Goal: Information Seeking & Learning: Find specific fact

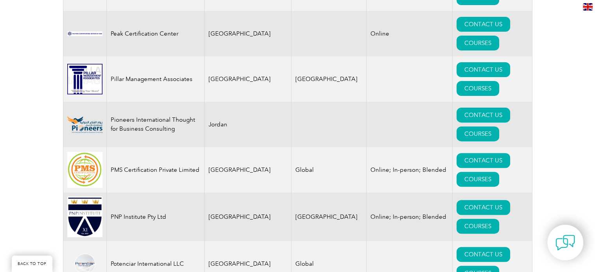
scroll to position [9201, 0]
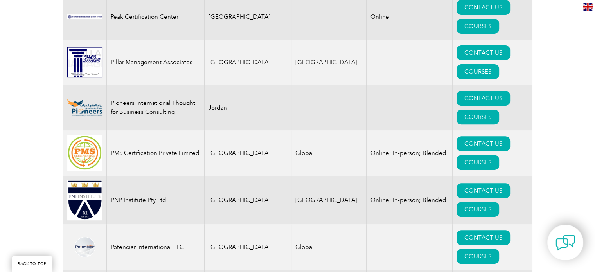
drag, startPoint x: 596, startPoint y: 76, endPoint x: 600, endPoint y: 260, distance: 184.3
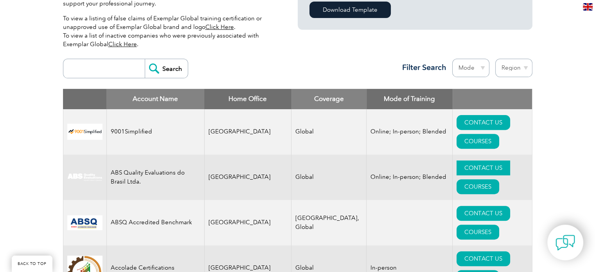
scroll to position [188, 0]
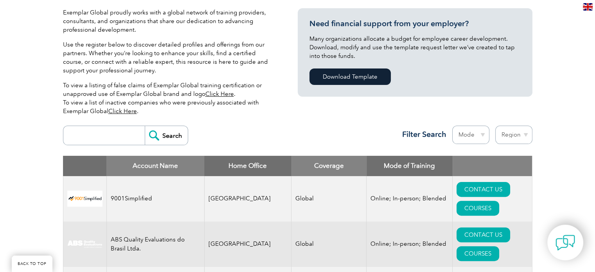
click at [469, 133] on select "Mode Online In-person Blended" at bounding box center [470, 135] width 37 height 18
click at [508, 131] on select "Region Australia Bahrain Bangladesh Brazil Canada Colombia Dominican Republic E…" at bounding box center [513, 135] width 37 height 18
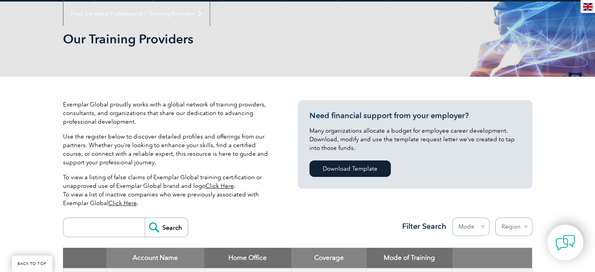
scroll to position [156, 0]
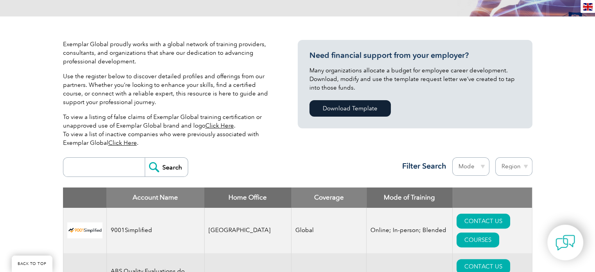
click at [85, 170] on input "search" at bounding box center [105, 167] width 77 height 19
type input "sgs"
click at [145, 158] on input "Search" at bounding box center [166, 167] width 43 height 19
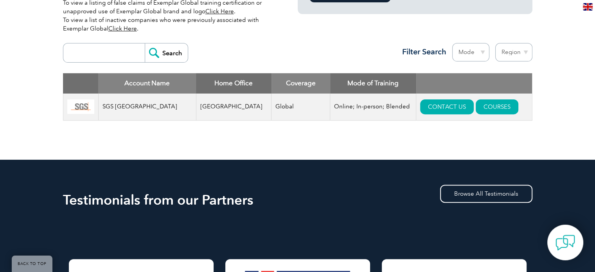
scroll to position [274, 0]
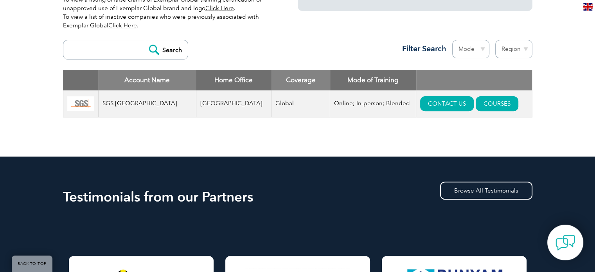
click at [118, 55] on input "search" at bounding box center [105, 49] width 77 height 19
type input "Inter"
click at [145, 40] on input "Search" at bounding box center [166, 49] width 43 height 19
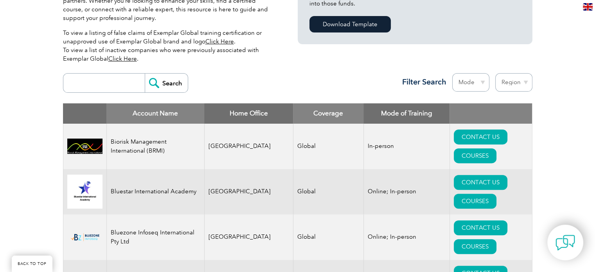
scroll to position [196, 0]
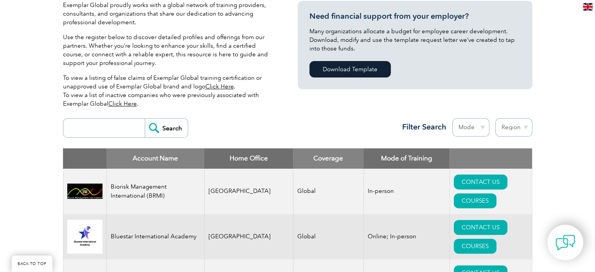
click at [118, 126] on input "search" at bounding box center [105, 128] width 77 height 19
type input "intertek"
click at [145, 119] on input "Search" at bounding box center [166, 128] width 43 height 19
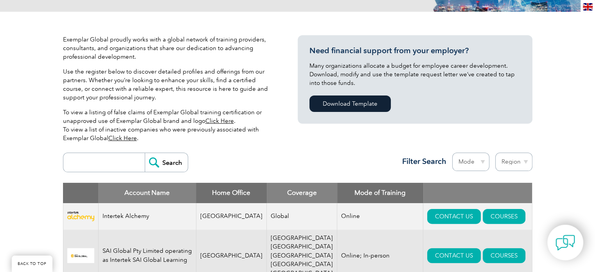
scroll to position [156, 0]
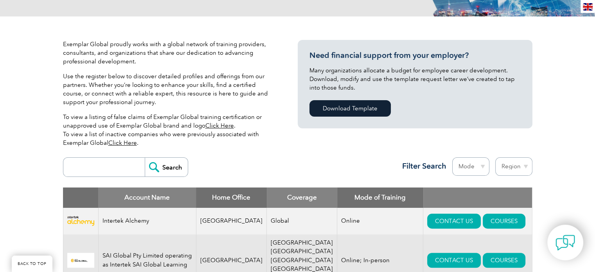
click at [111, 164] on input "search" at bounding box center [105, 167] width 77 height 19
type input "TUV"
click at [145, 158] on input "Search" at bounding box center [166, 167] width 43 height 19
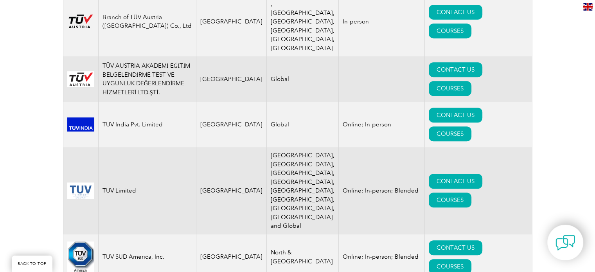
scroll to position [391, 0]
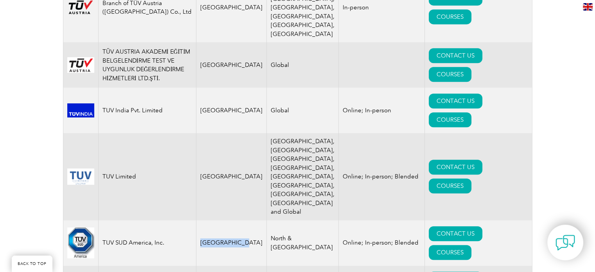
drag, startPoint x: 200, startPoint y: 157, endPoint x: 227, endPoint y: 136, distance: 34.3
click at [243, 220] on td "[GEOGRAPHIC_DATA]" at bounding box center [231, 242] width 70 height 45
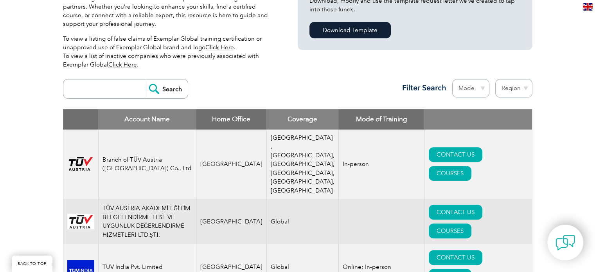
click at [213, 87] on div "Search Region [GEOGRAPHIC_DATA] [GEOGRAPHIC_DATA] [GEOGRAPHIC_DATA] [GEOGRAPHIC…" at bounding box center [297, 92] width 469 height 34
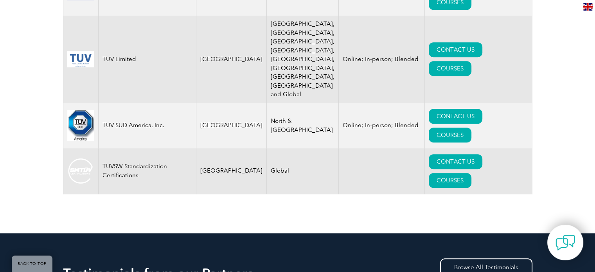
scroll to position [704, 0]
